Goal: Transaction & Acquisition: Purchase product/service

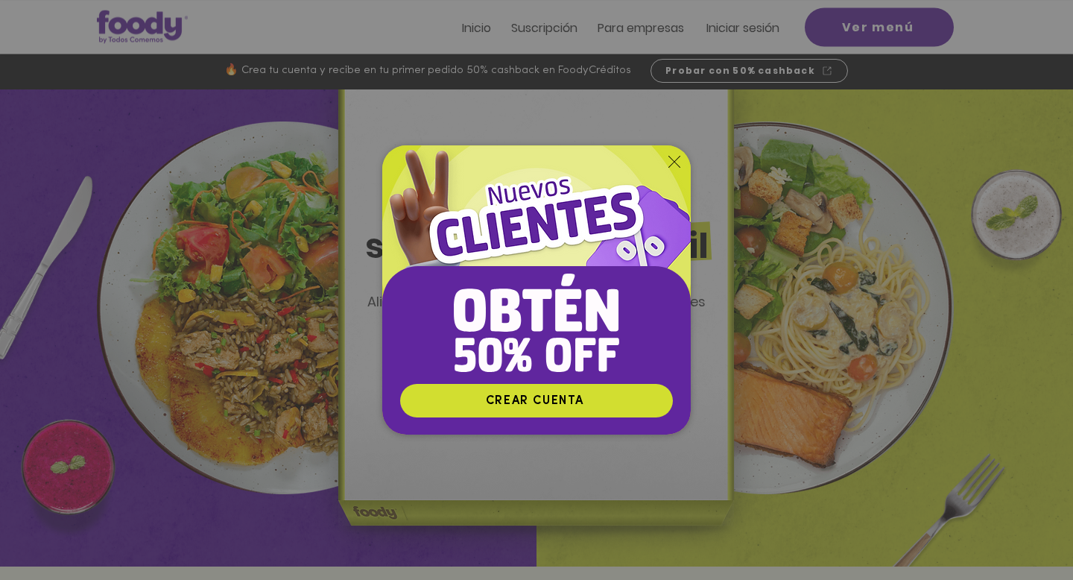
click at [753, 213] on div "Nuevos suscriptores 50% off" at bounding box center [536, 290] width 1073 height 580
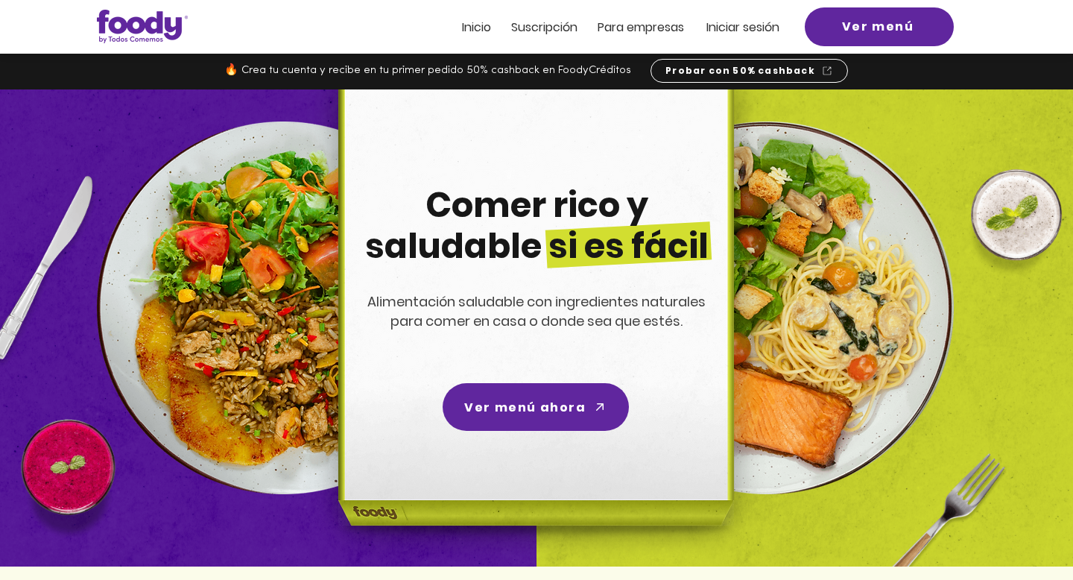
click at [722, 148] on img at bounding box center [534, 327] width 474 height 477
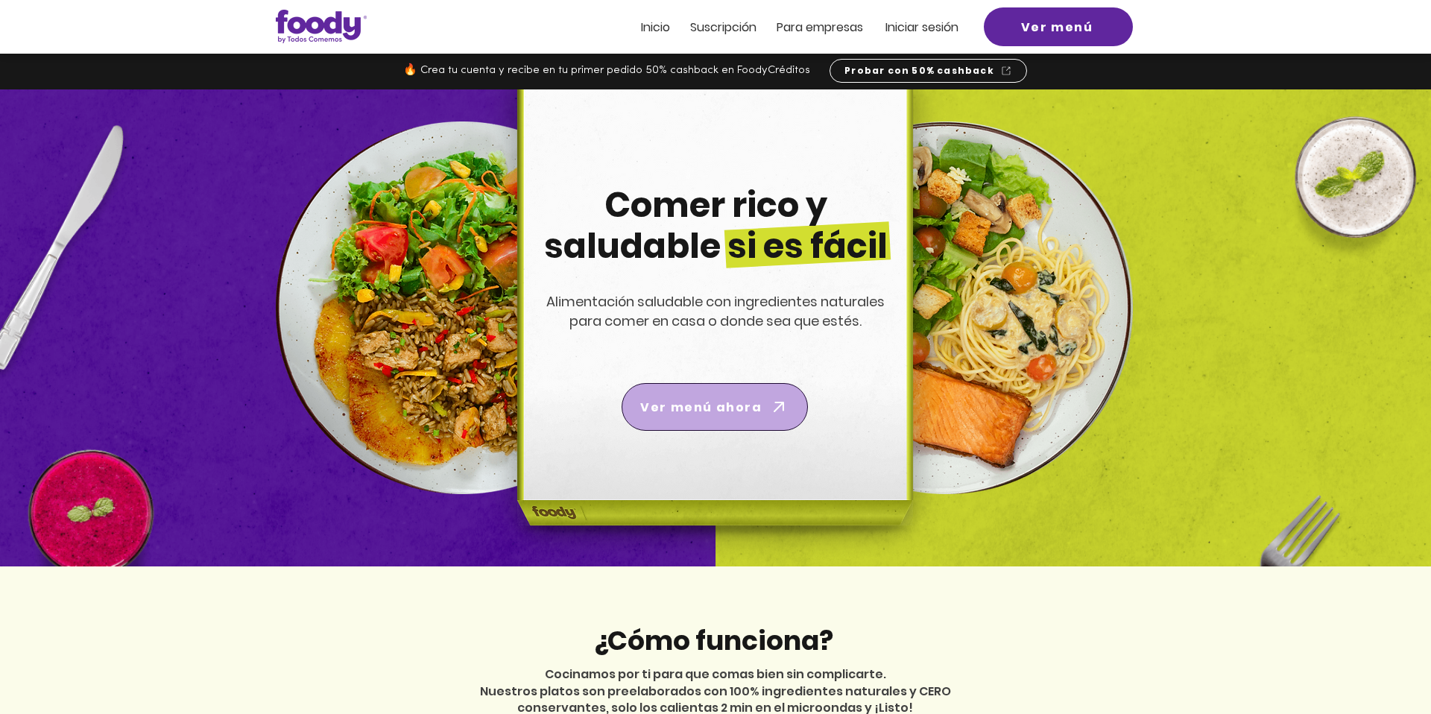
click at [696, 408] on span "Ver menú ahora" at bounding box center [700, 407] width 121 height 19
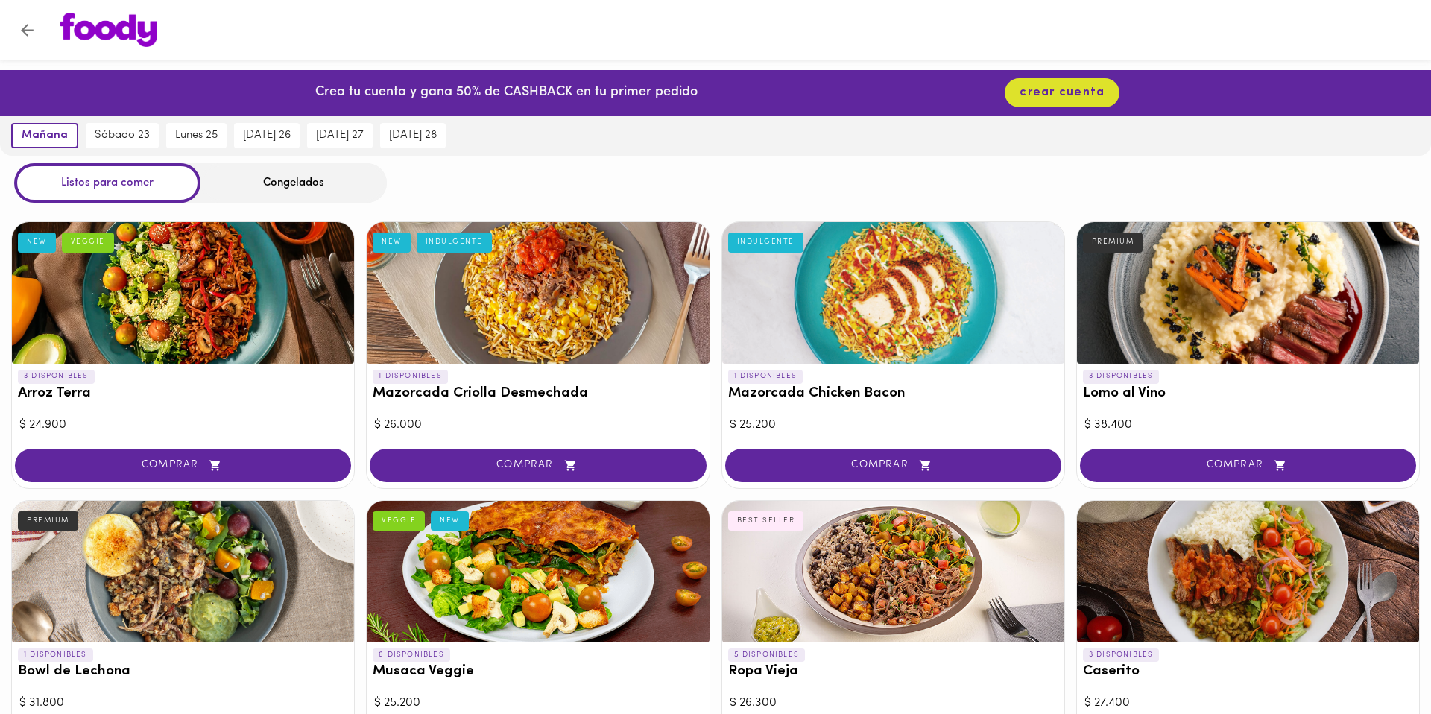
click at [204, 271] on div at bounding box center [183, 293] width 342 height 142
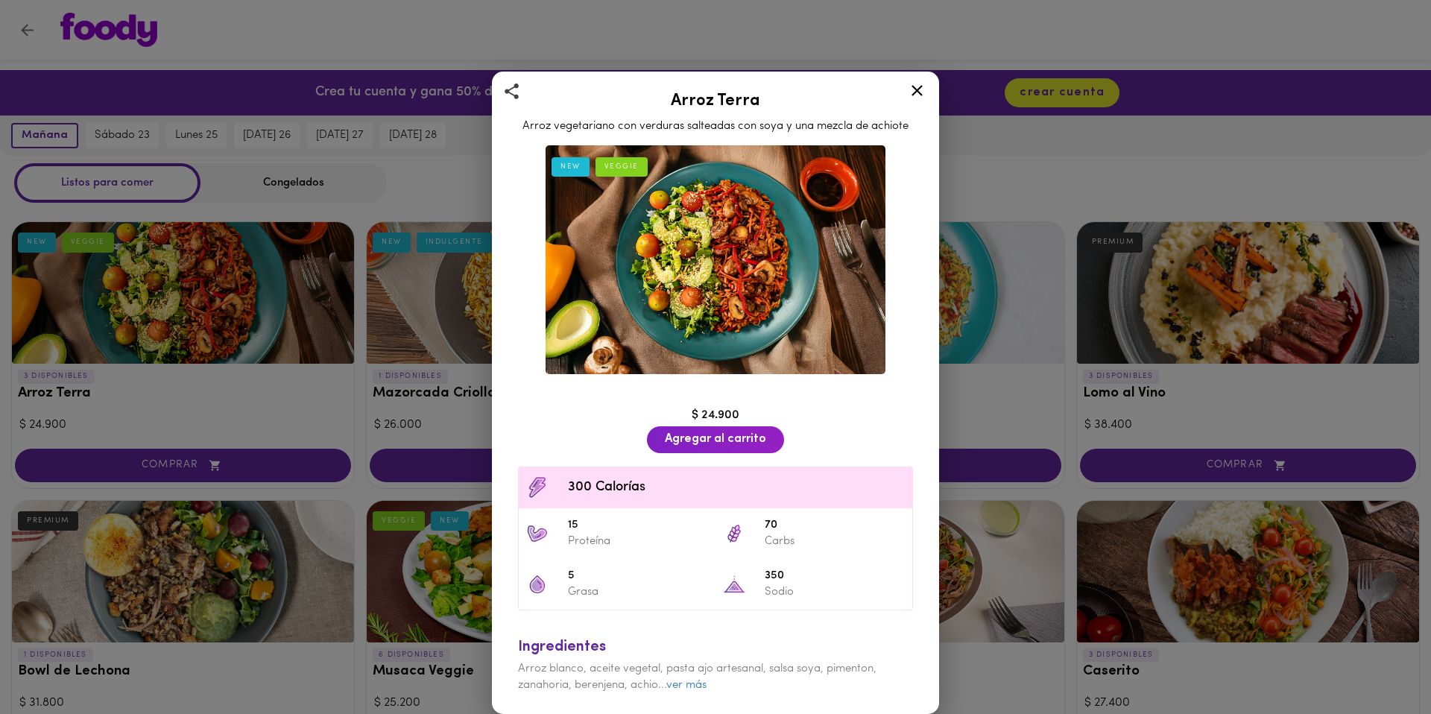
click at [691, 343] on img at bounding box center [715, 259] width 340 height 229
click at [691, 274] on img at bounding box center [715, 259] width 340 height 229
click at [458, 340] on div "Arroz Terra Arroz vegetariano con verduras salteadas con soya y una mezcla de a…" at bounding box center [715, 357] width 1431 height 714
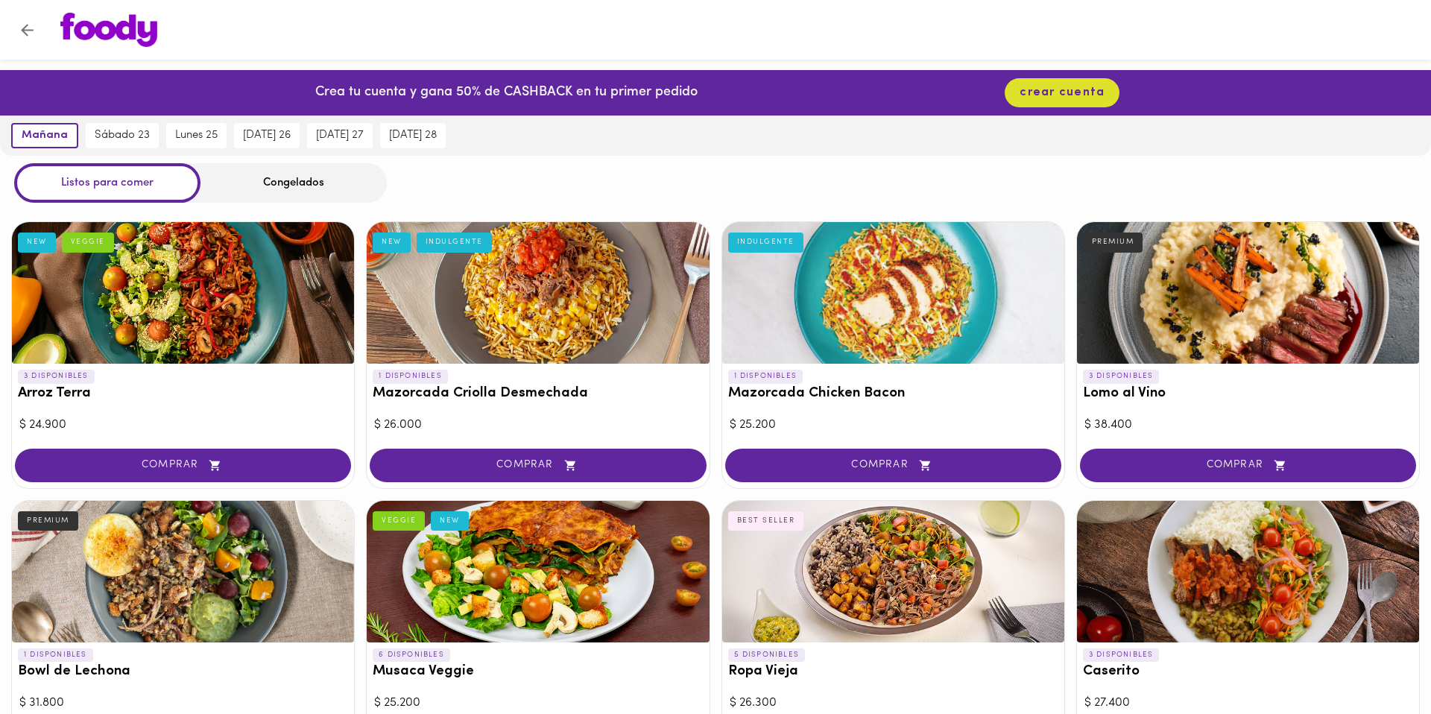
click at [373, 396] on h3 "Mazorcada Criolla Desmechada" at bounding box center [538, 394] width 330 height 16
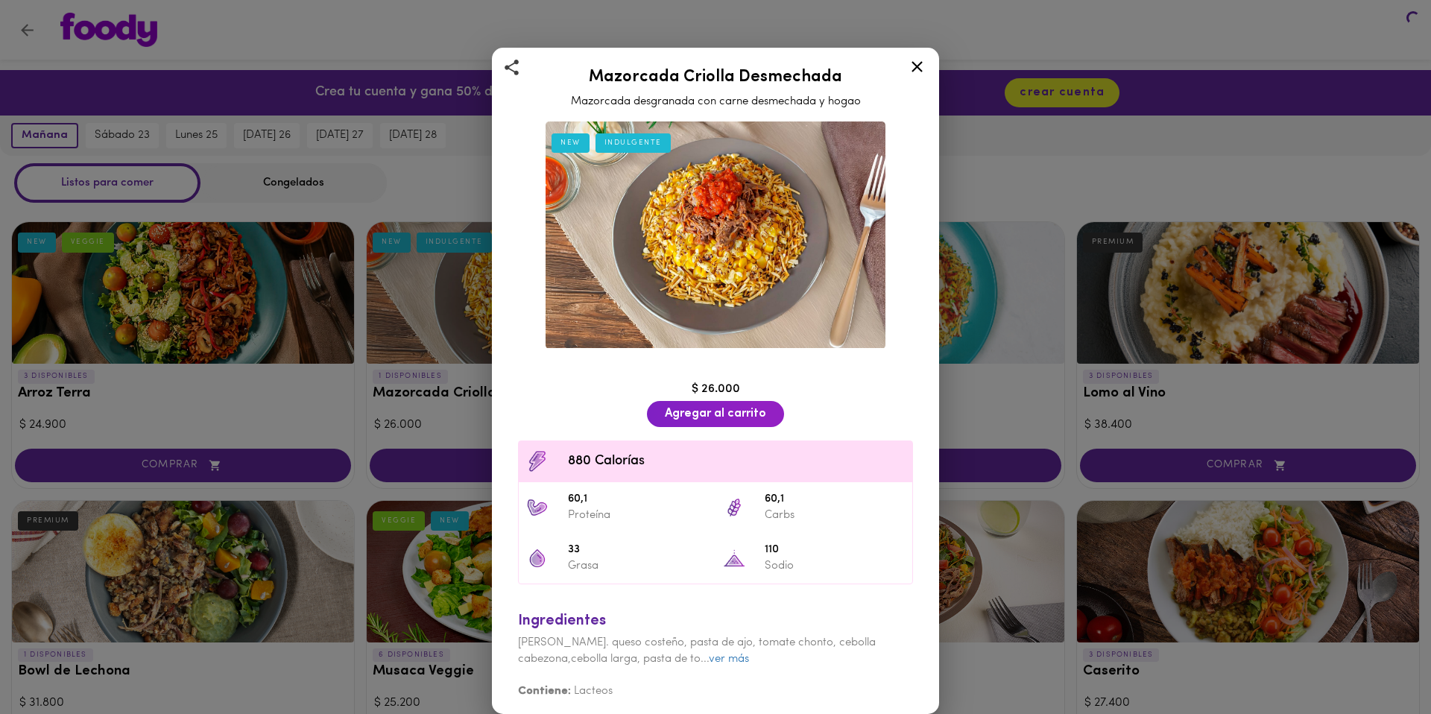
click at [320, 329] on div "Mazorcada Criolla Desmechada Mazorcada desgranada con carne desmechada y hogao …" at bounding box center [715, 357] width 1431 height 714
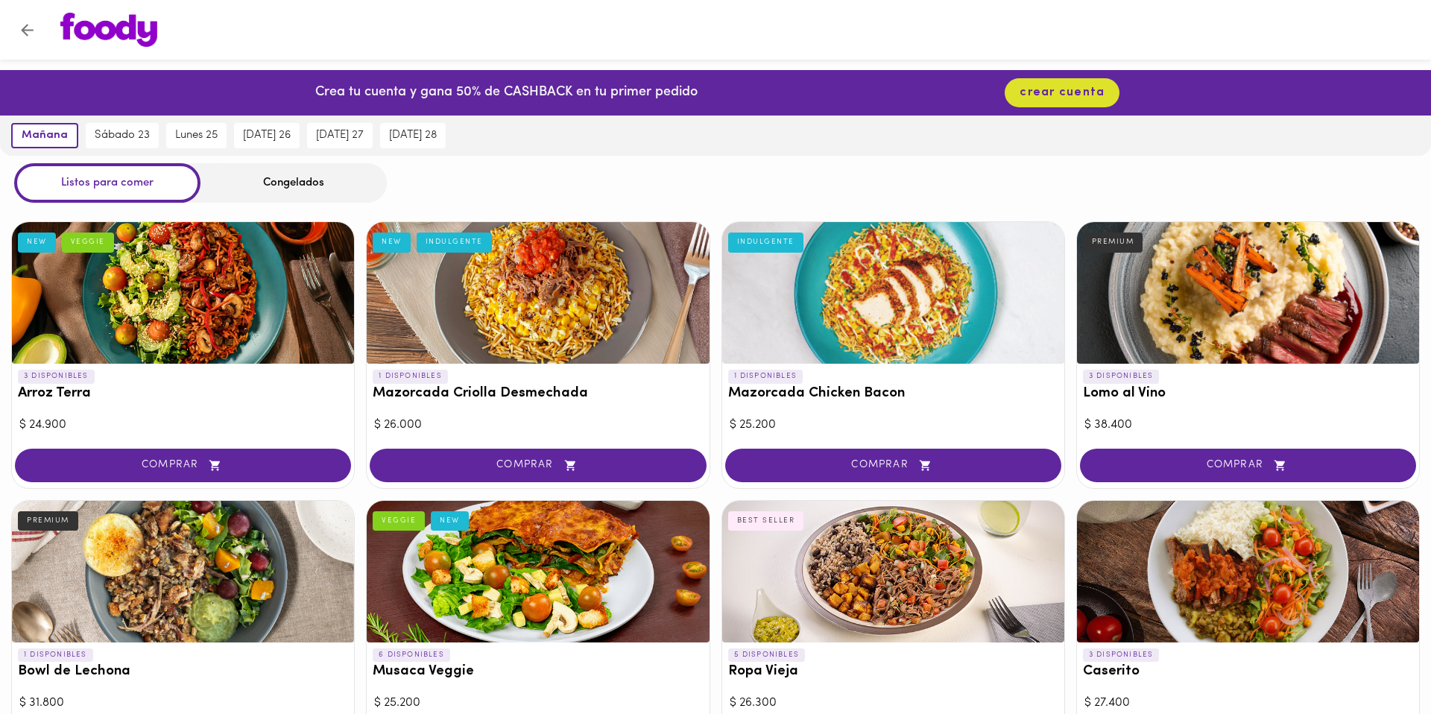
click at [268, 188] on div "Congelados" at bounding box center [293, 182] width 186 height 39
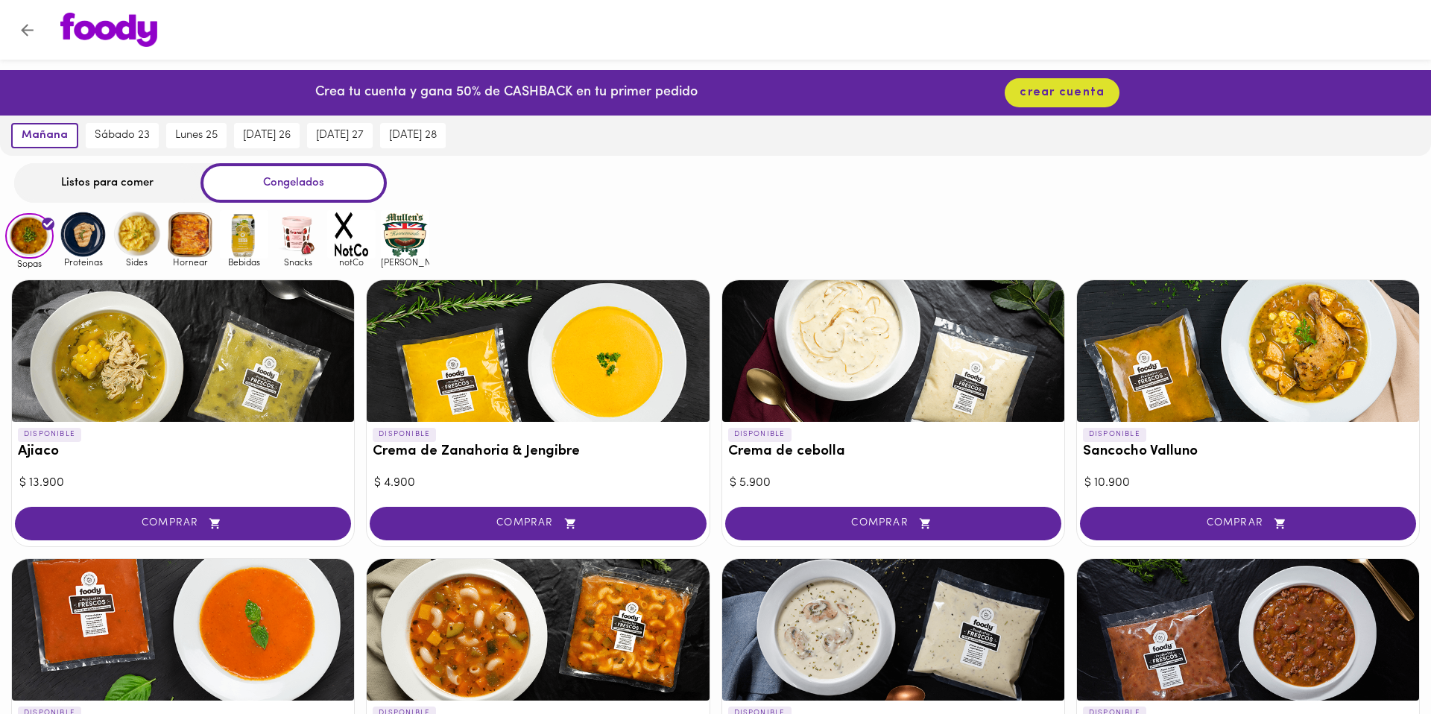
click at [224, 349] on div at bounding box center [183, 351] width 342 height 142
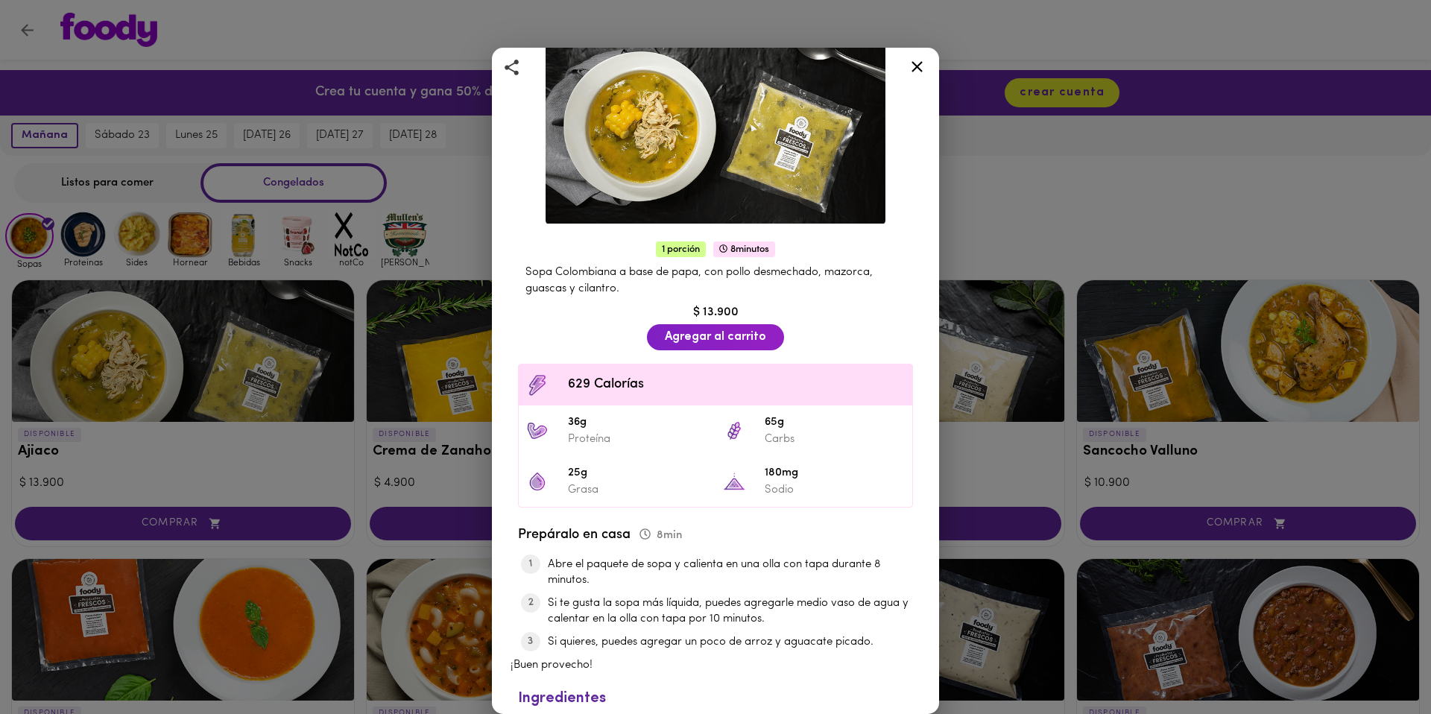
scroll to position [176, 0]
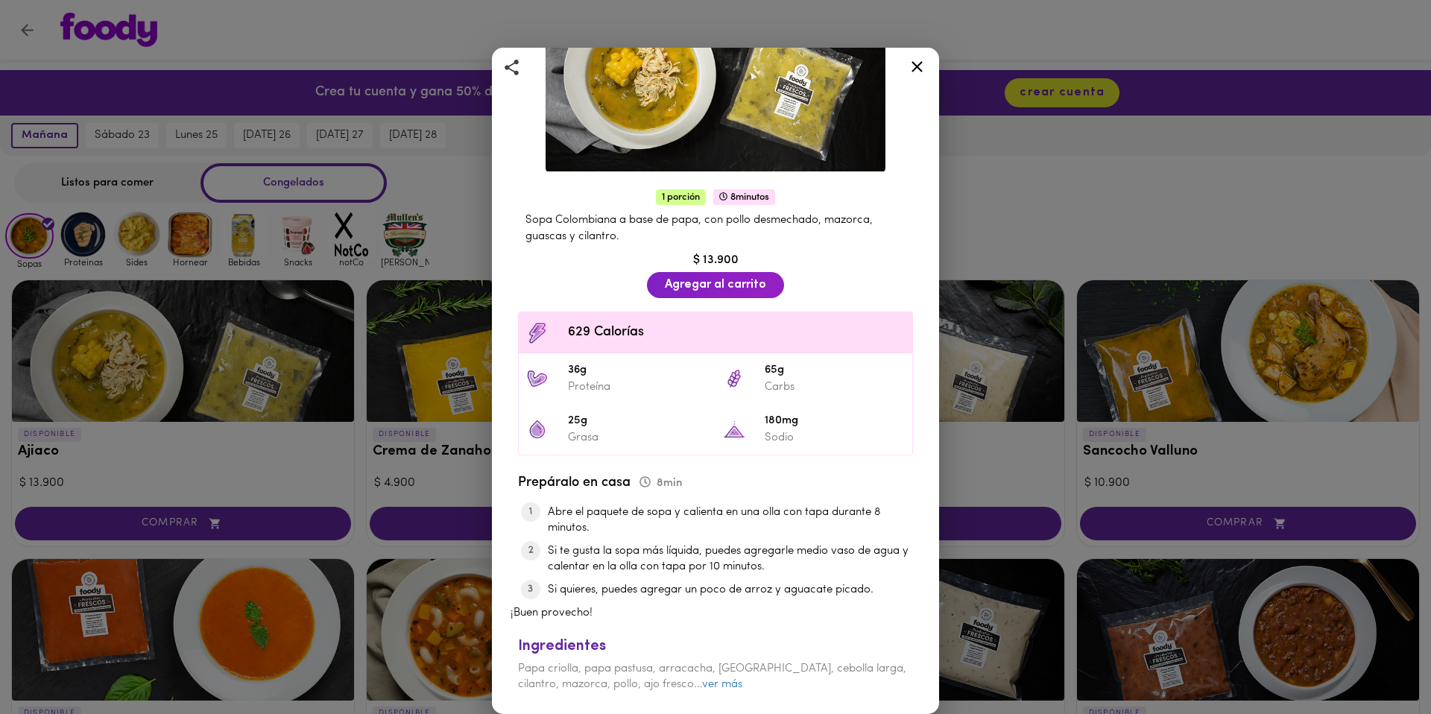
click at [439, 343] on div "Ajiaco Casera de mamá 1 porción 8 minutos Sopa Colombiana a base de papa, con p…" at bounding box center [715, 357] width 1431 height 714
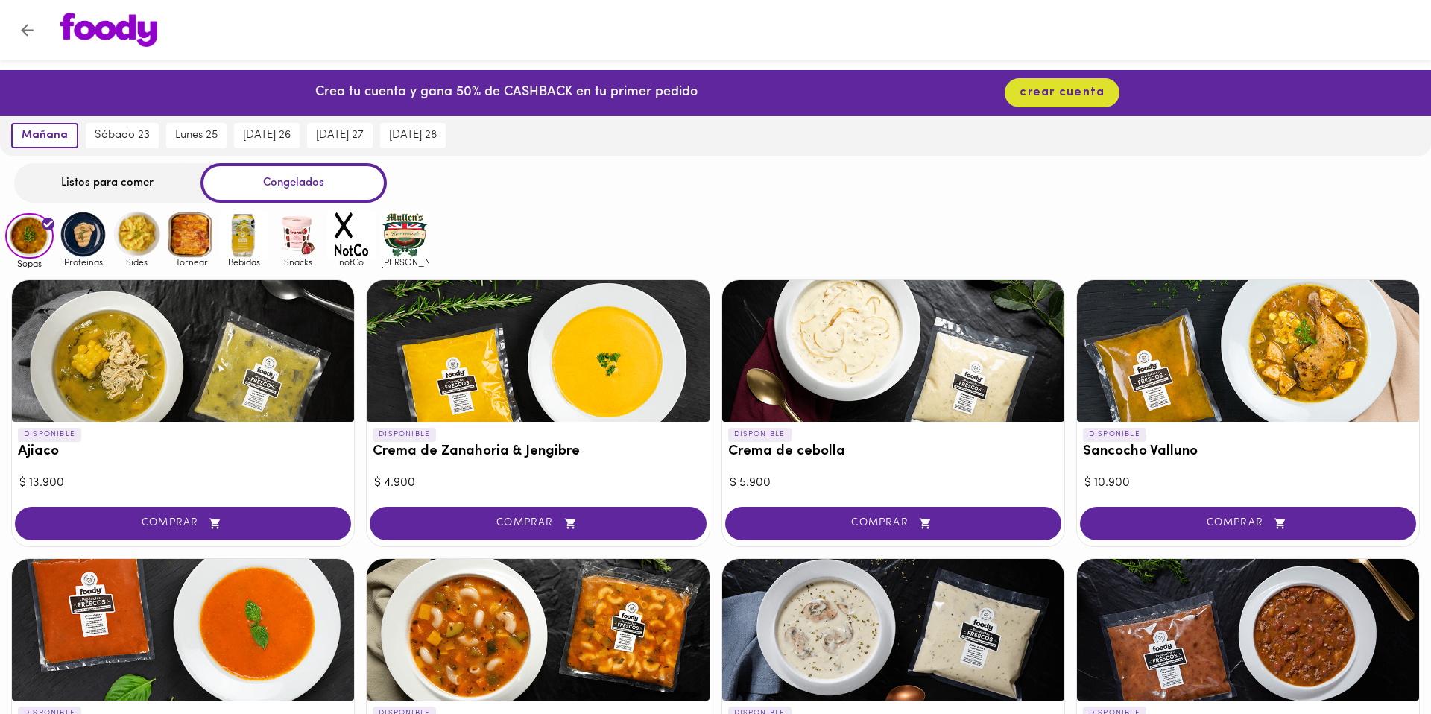
click at [165, 56] on div at bounding box center [715, 30] width 1431 height 60
click at [151, 48] on div at bounding box center [715, 30] width 1431 height 60
click at [134, 39] on img at bounding box center [108, 30] width 97 height 34
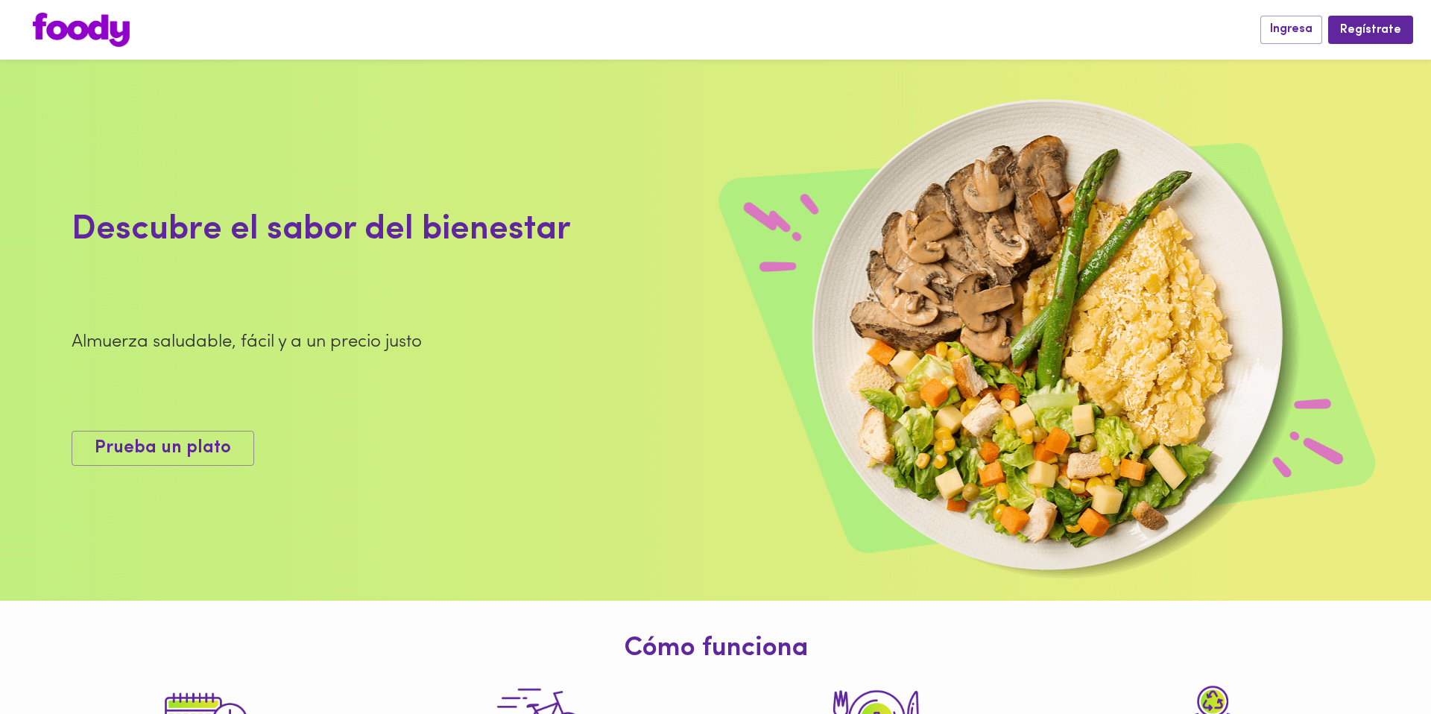
scroll to position [560, 0]
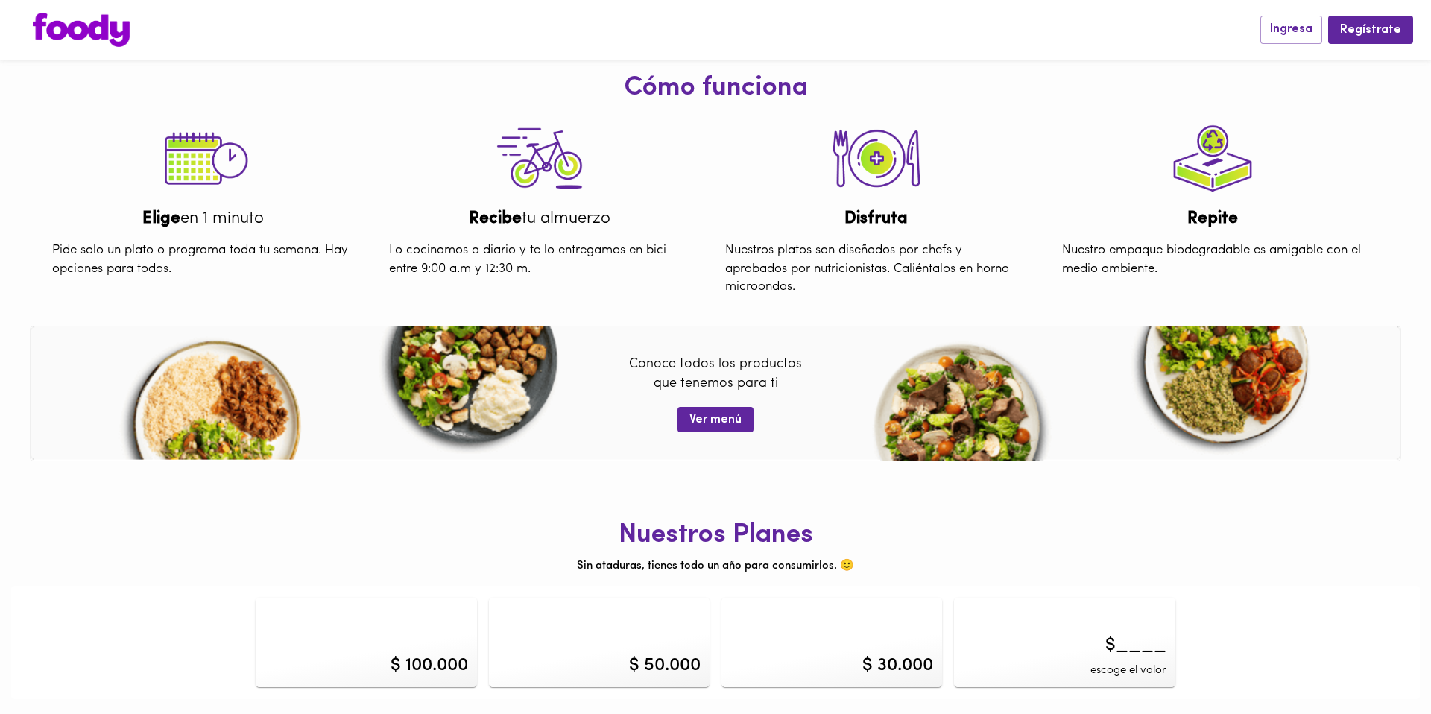
click at [210, 170] on img at bounding box center [203, 158] width 104 height 97
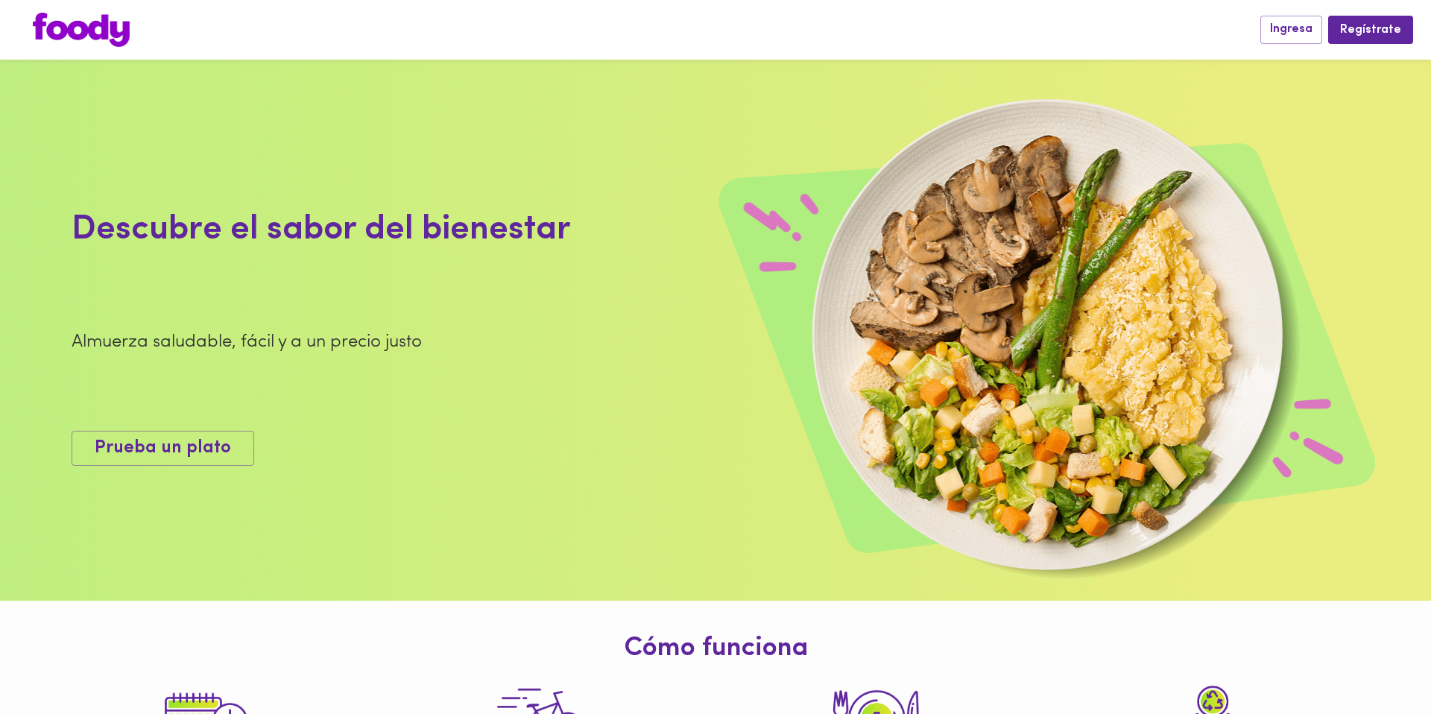
click at [103, 32] on img at bounding box center [81, 30] width 97 height 34
click at [202, 447] on span "Prueba un plato" at bounding box center [163, 448] width 136 height 22
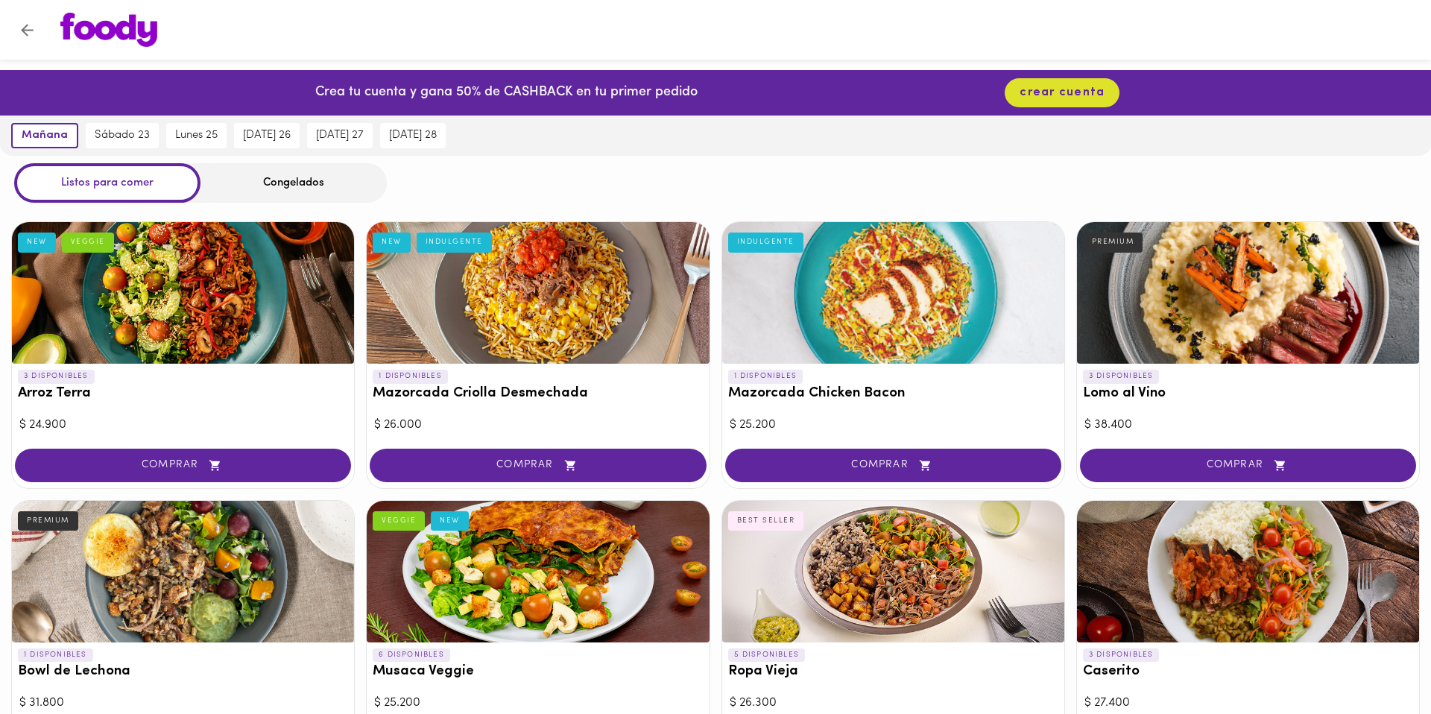
click at [235, 296] on div at bounding box center [183, 293] width 342 height 142
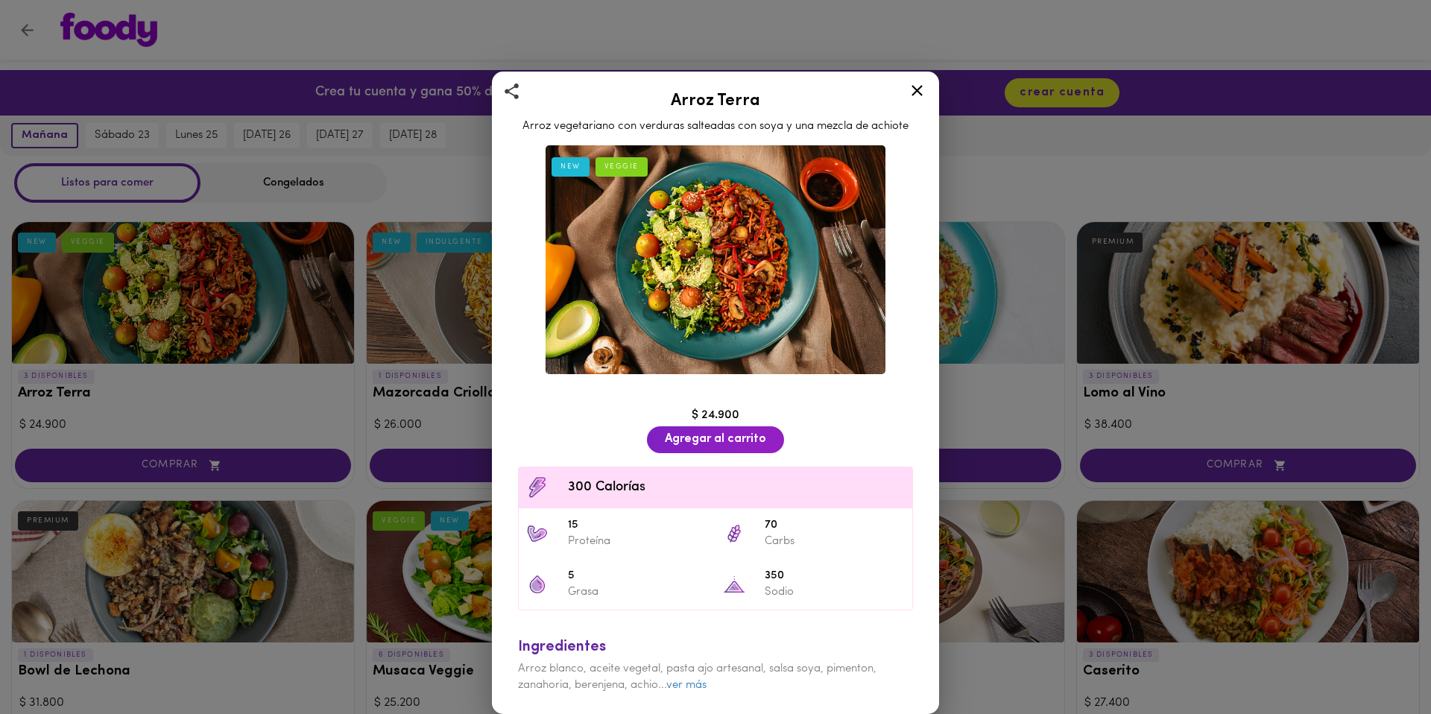
click at [653, 469] on div "300 Calorías" at bounding box center [715, 487] width 393 height 41
click at [683, 683] on link "ver más" at bounding box center [686, 685] width 40 height 11
